Goal: Find specific fact: Find specific fact

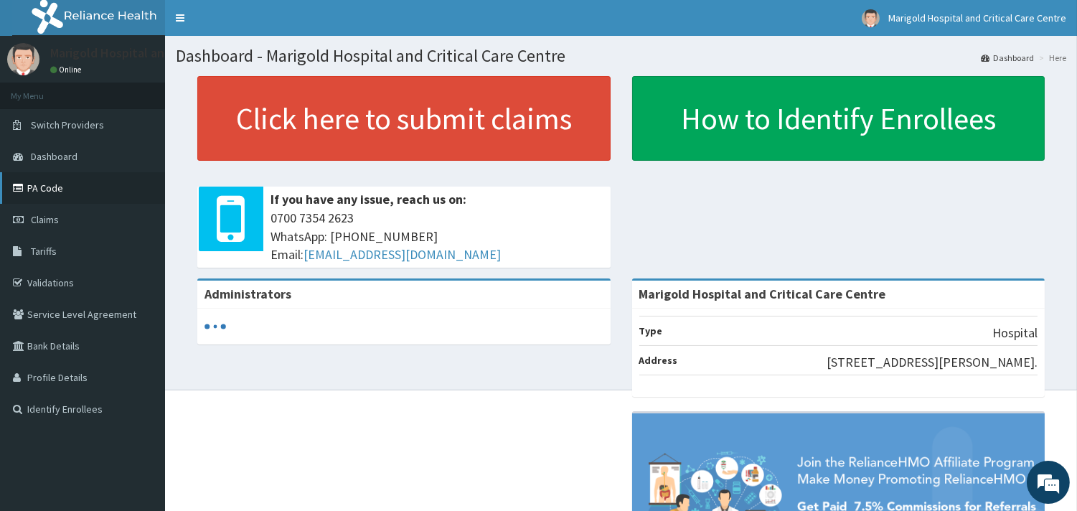
click at [75, 192] on link "PA Code" at bounding box center [82, 188] width 165 height 32
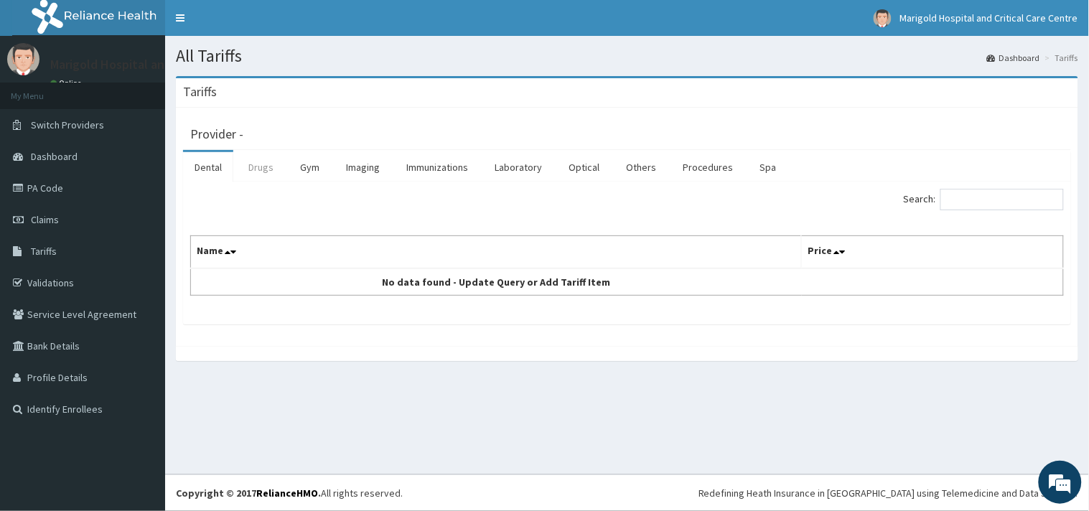
click at [260, 168] on link "Drugs" at bounding box center [261, 167] width 48 height 30
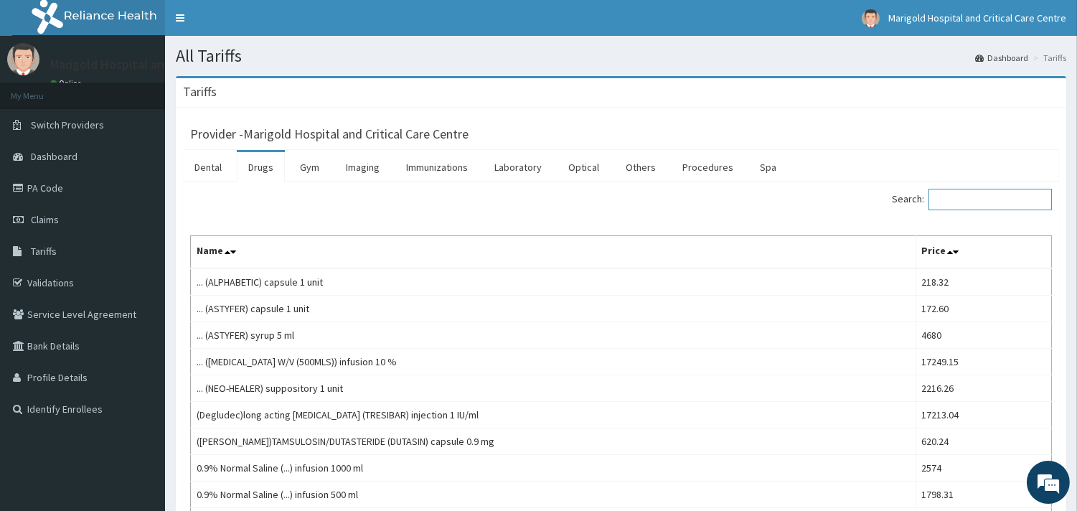
click at [1014, 200] on input "Search:" at bounding box center [990, 200] width 123 height 22
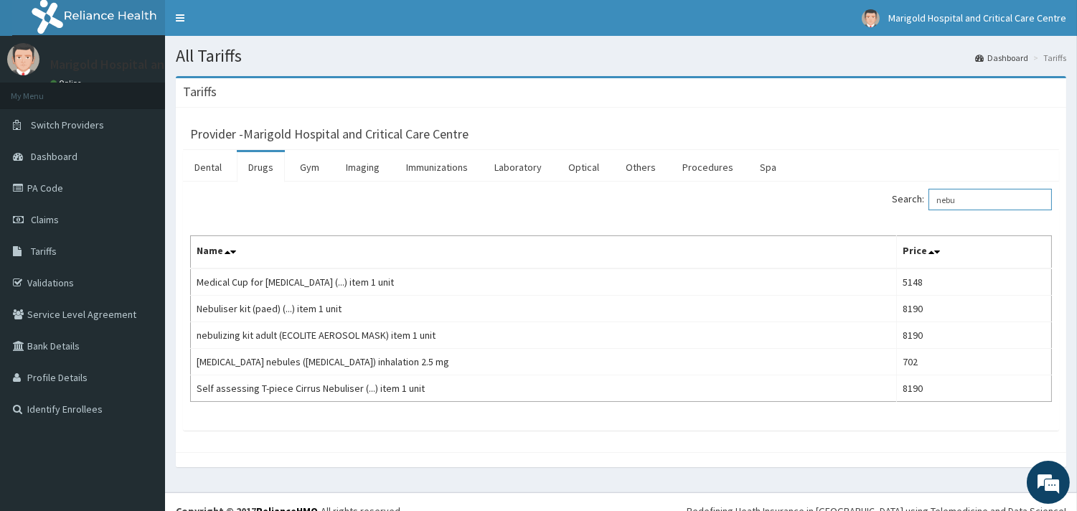
drag, startPoint x: 951, startPoint y: 199, endPoint x: 770, endPoint y: 217, distance: 181.9
click at [772, 217] on div "Search: nebu Name Price Medical Cup for Nebulizer (...) item 1 unit 5148 Nebuli…" at bounding box center [621, 295] width 862 height 213
paste input "Budesonide"
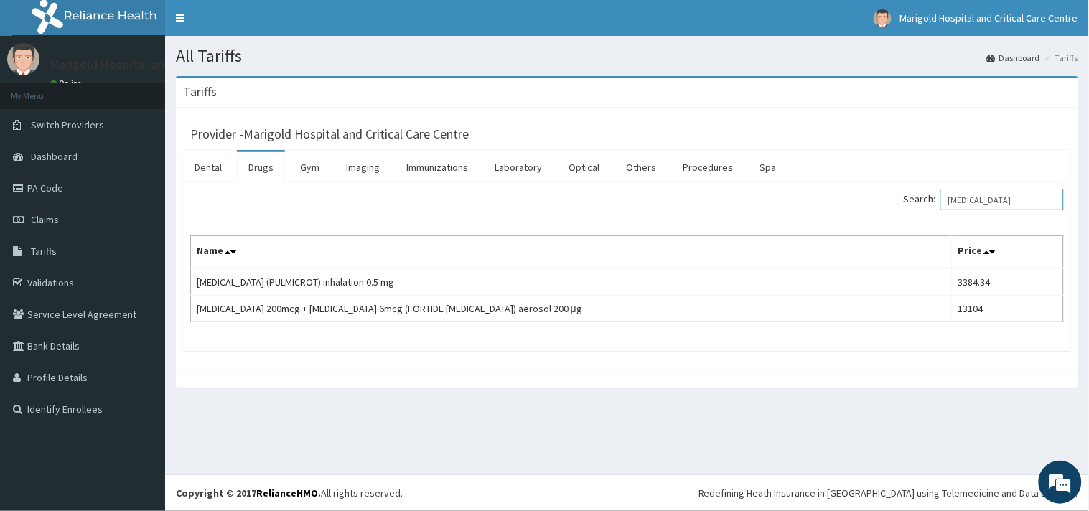
drag, startPoint x: 972, startPoint y: 204, endPoint x: 867, endPoint y: 216, distance: 105.5
click at [869, 216] on div "Search: Budesonide Name Price Budesonide (PULMICROT) inhalation 0.5 mg 3384.34 …" at bounding box center [627, 256] width 874 height 134
type input "Budesonide"
